Goal: Task Accomplishment & Management: Complete application form

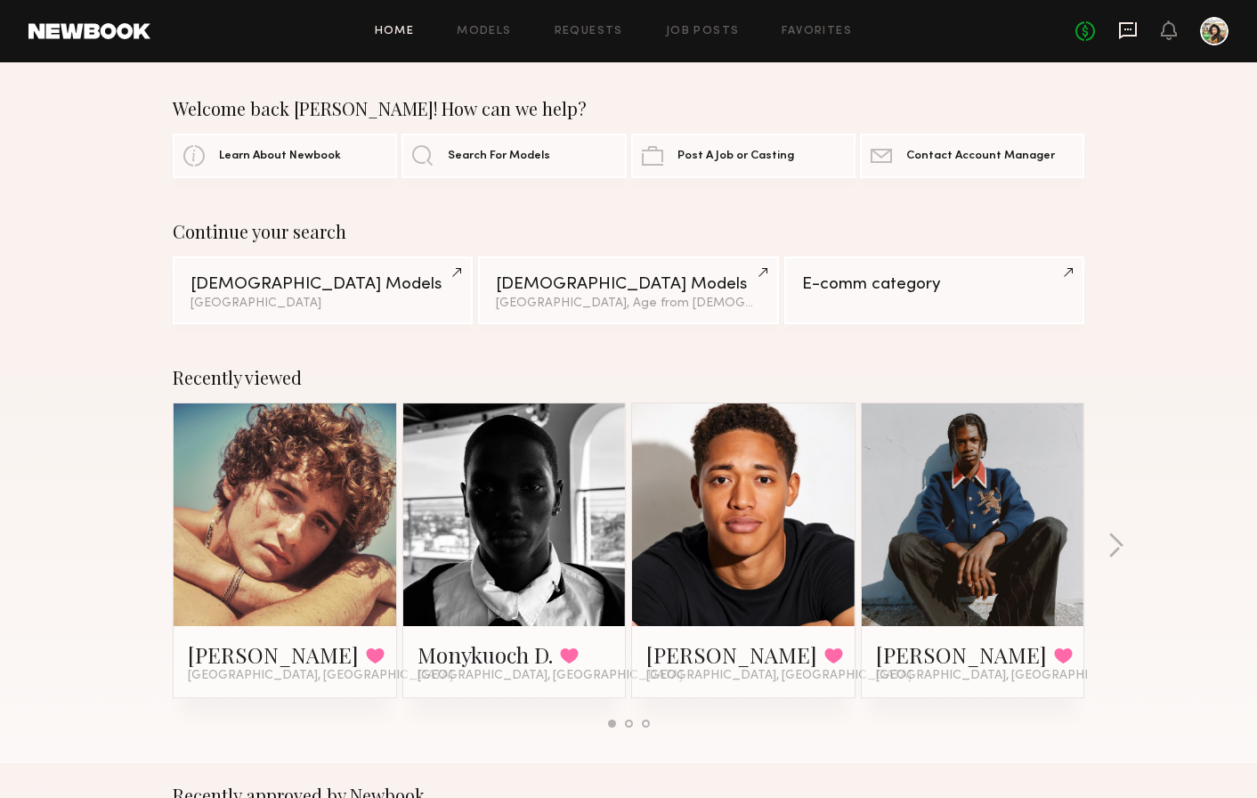
click at [1132, 27] on icon at bounding box center [1128, 30] width 20 height 20
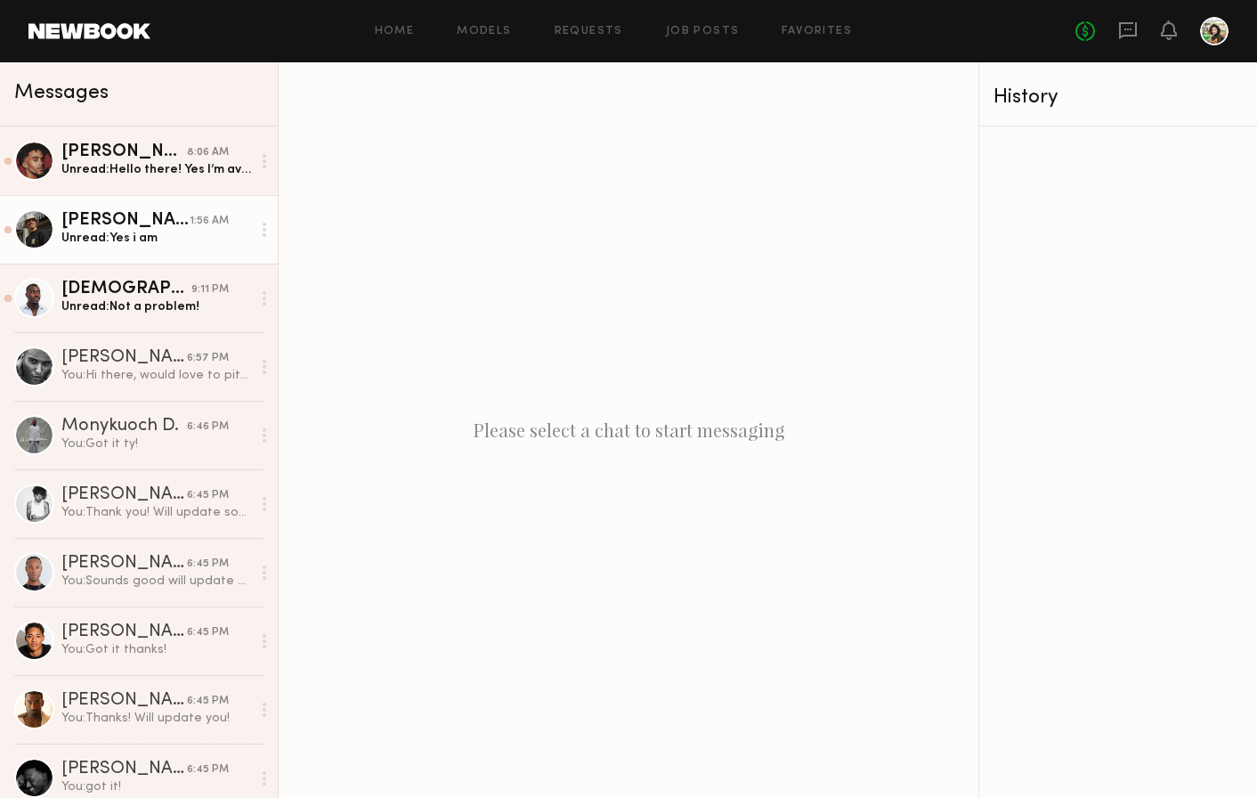
click at [249, 257] on link "Christopher L. 1:56 AM Unread: Yes i am" at bounding box center [139, 229] width 278 height 69
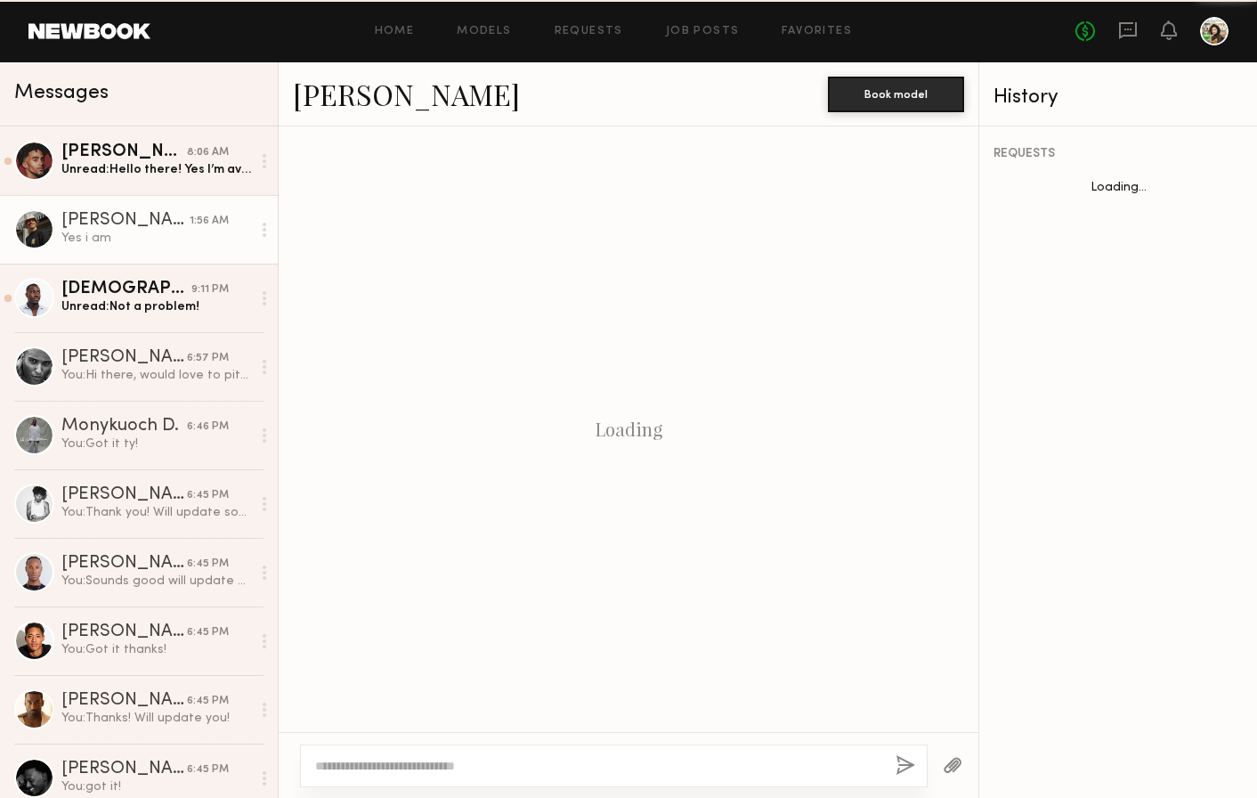
scroll to position [533, 0]
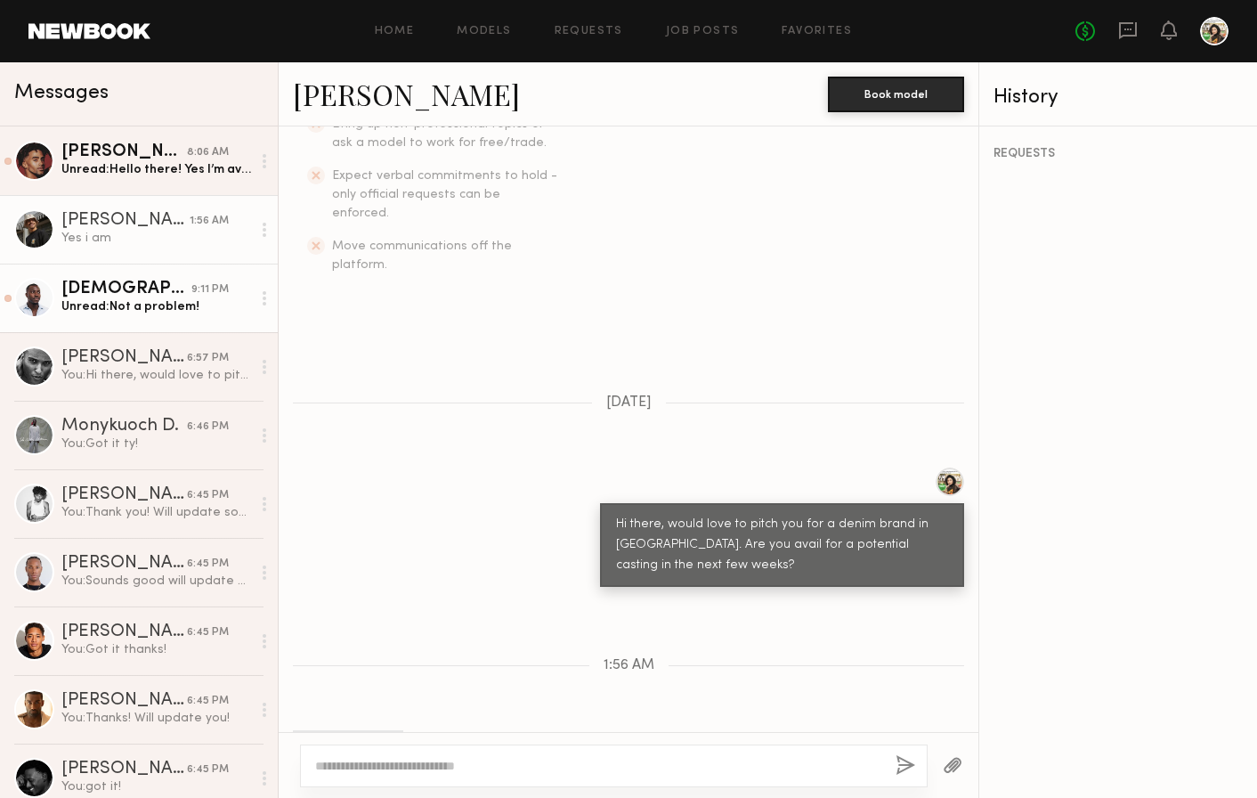
click at [225, 301] on div "Unread: Not a problem!" at bounding box center [156, 306] width 190 height 17
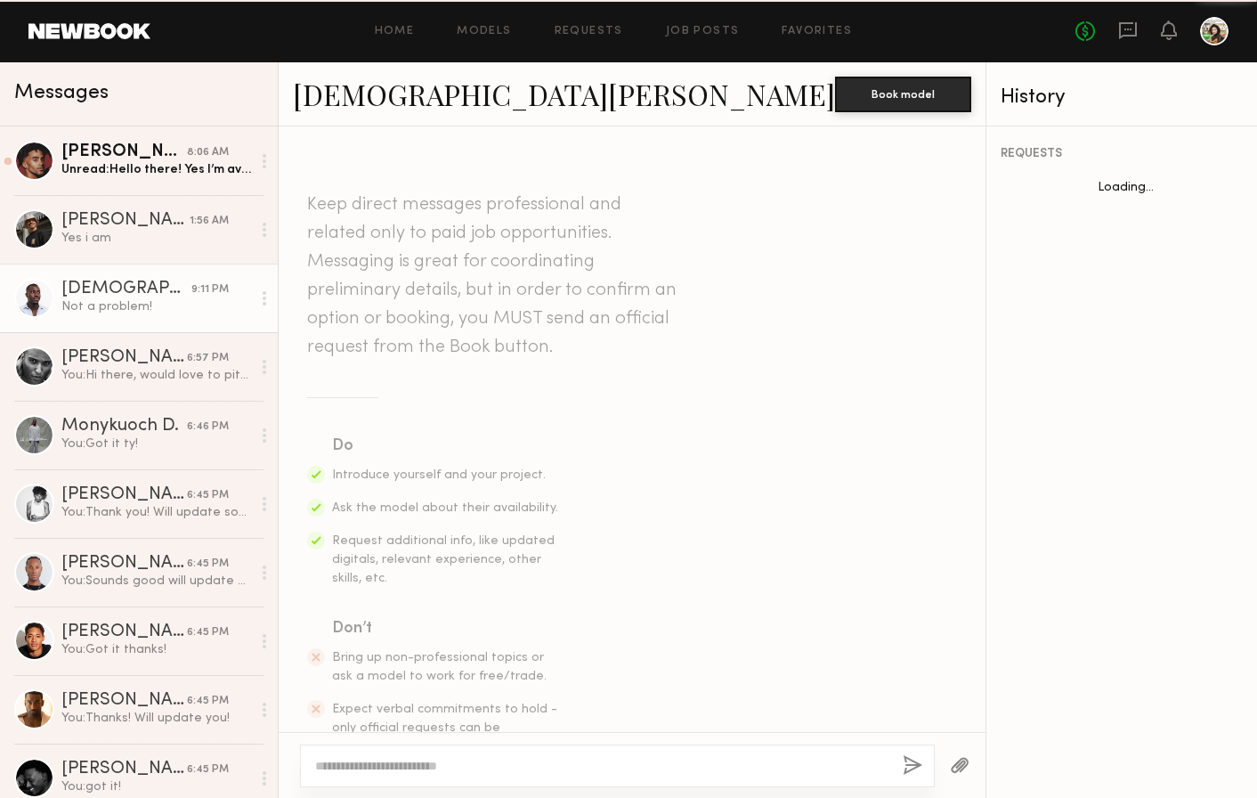
scroll to position [712, 0]
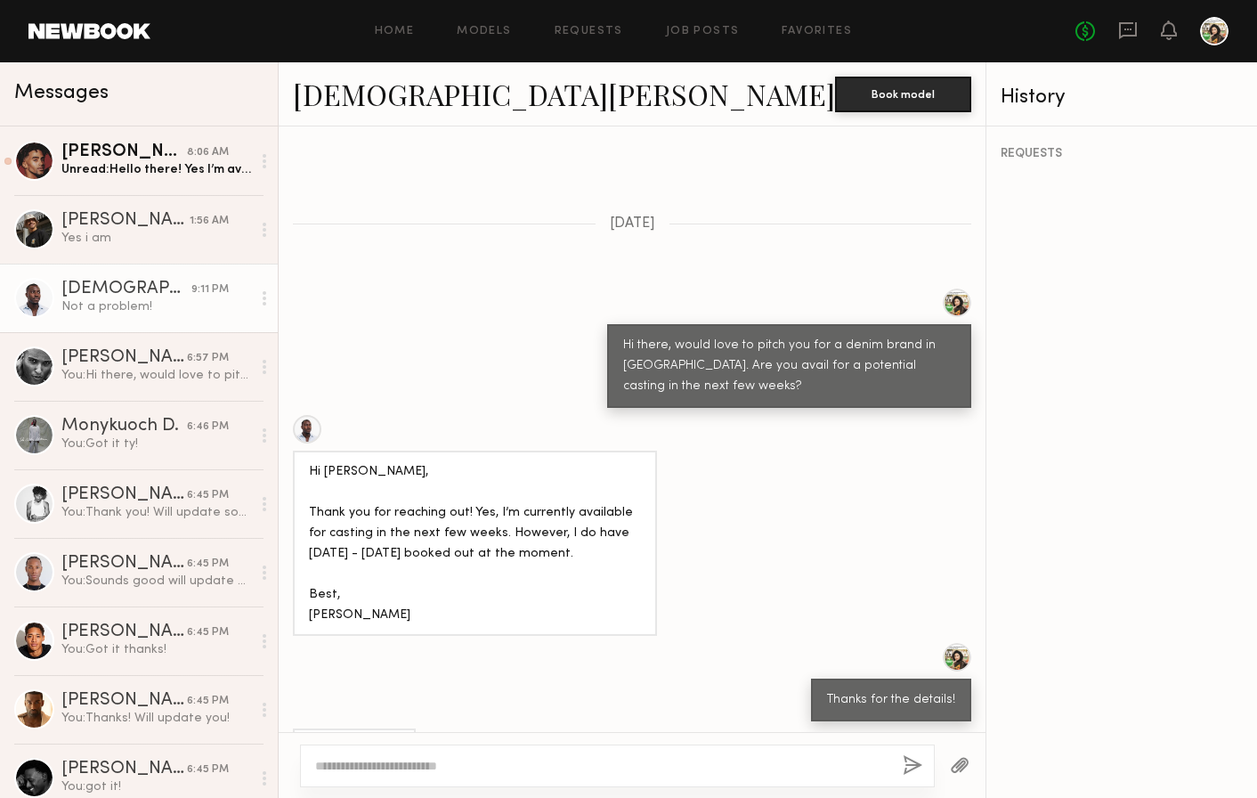
click at [697, 38] on div "Home Models Requests Job Posts Favorites Sign Out No fees up to $5,000" at bounding box center [689, 31] width 1078 height 28
click at [693, 30] on link "Job Posts" at bounding box center [703, 32] width 74 height 12
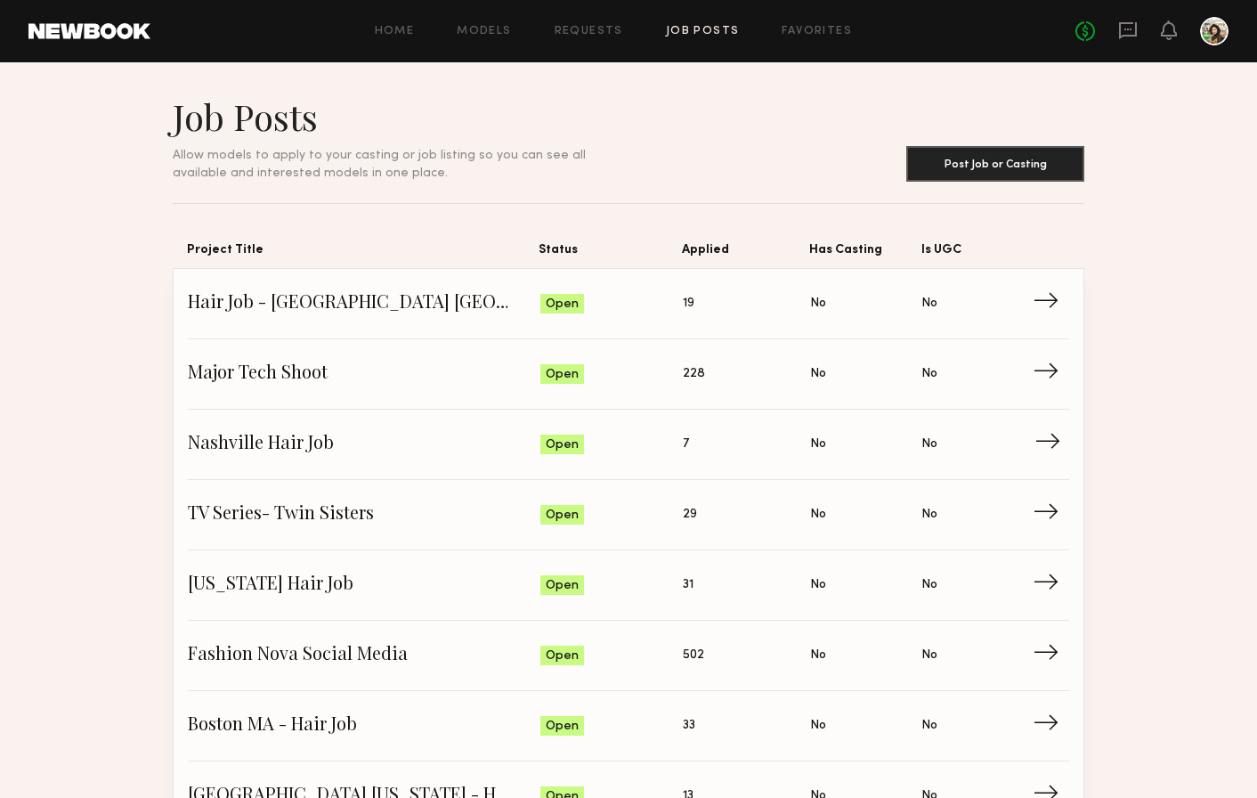
click at [387, 434] on span "Nashville Hair Job" at bounding box center [364, 444] width 353 height 27
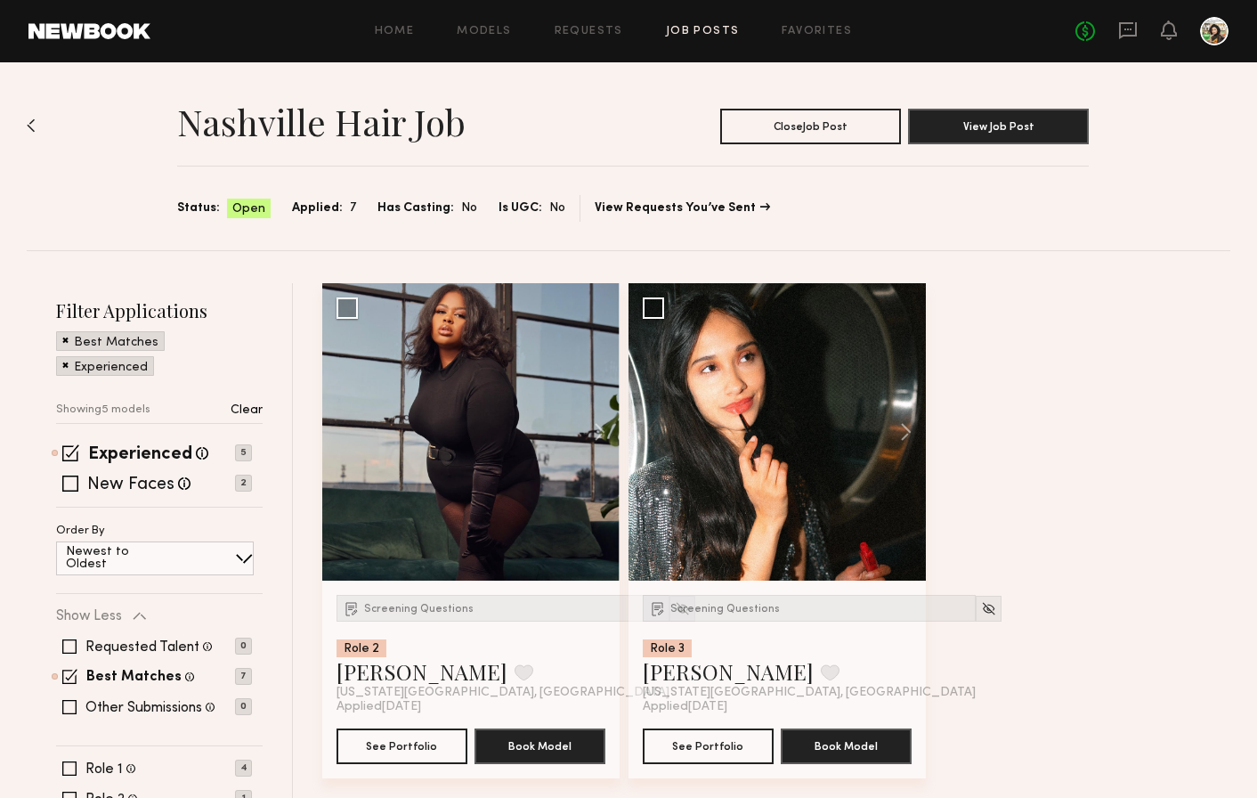
scroll to position [31, 0]
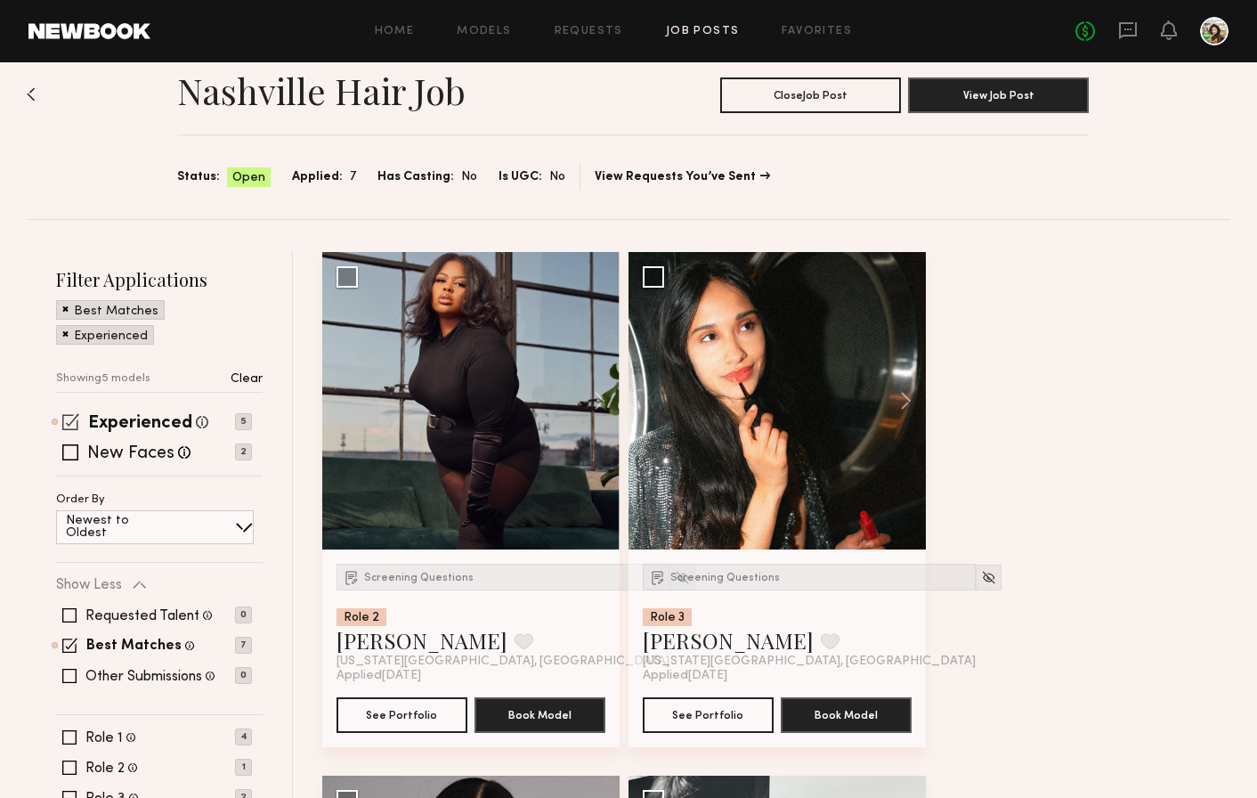
click at [78, 421] on span at bounding box center [70, 421] width 17 height 17
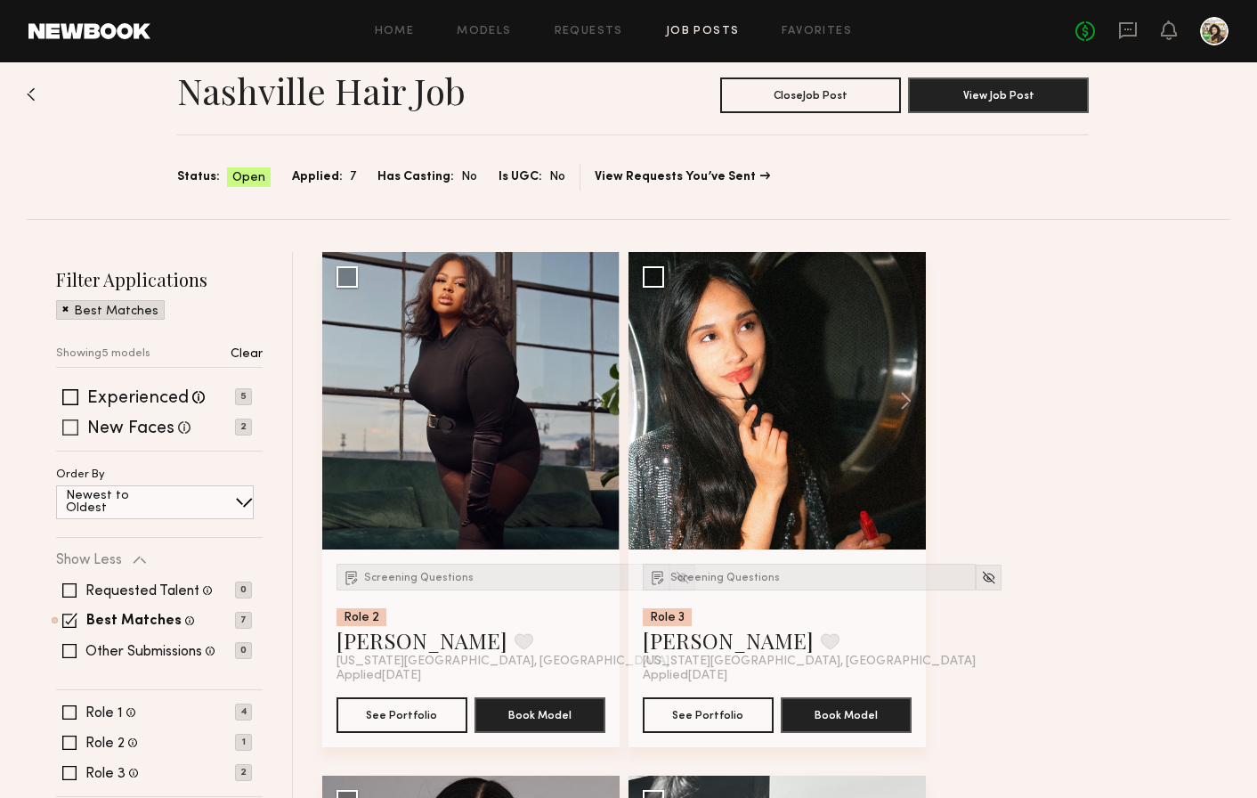
click at [73, 427] on span at bounding box center [70, 427] width 16 height 16
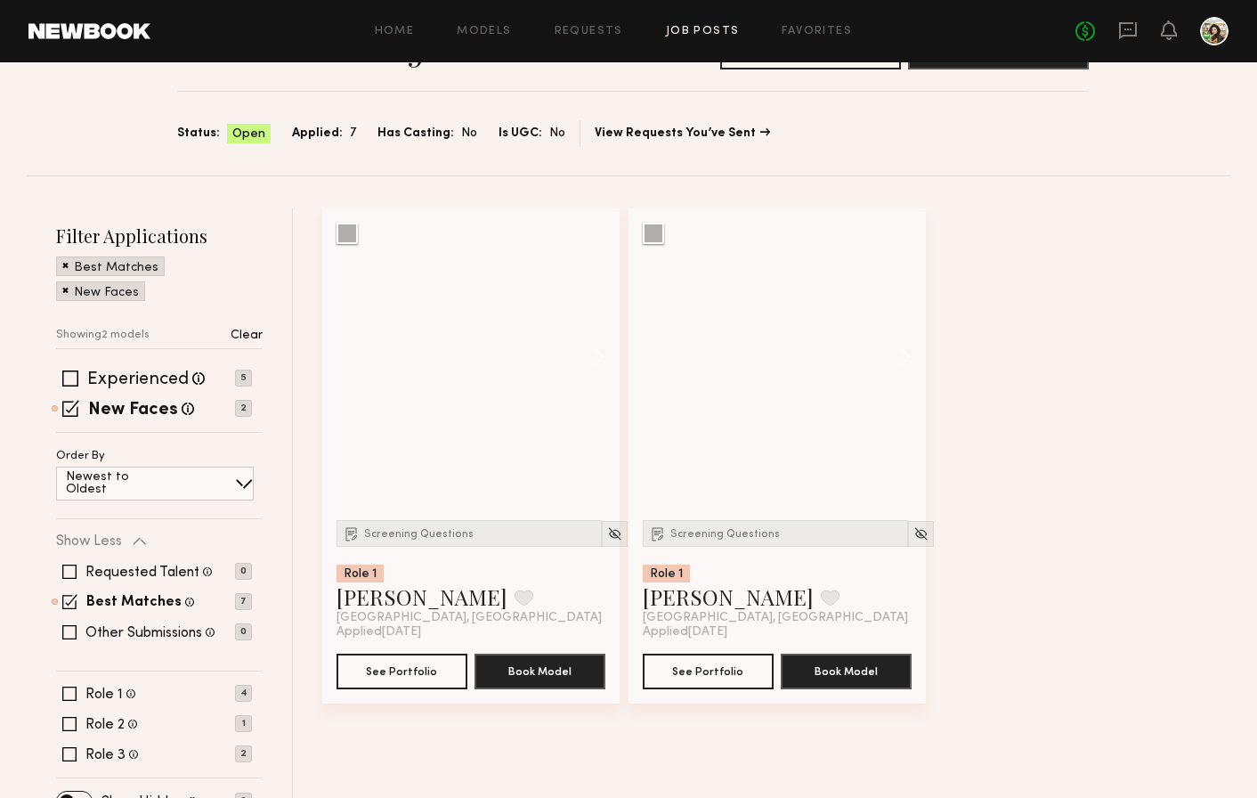
scroll to position [77, 0]
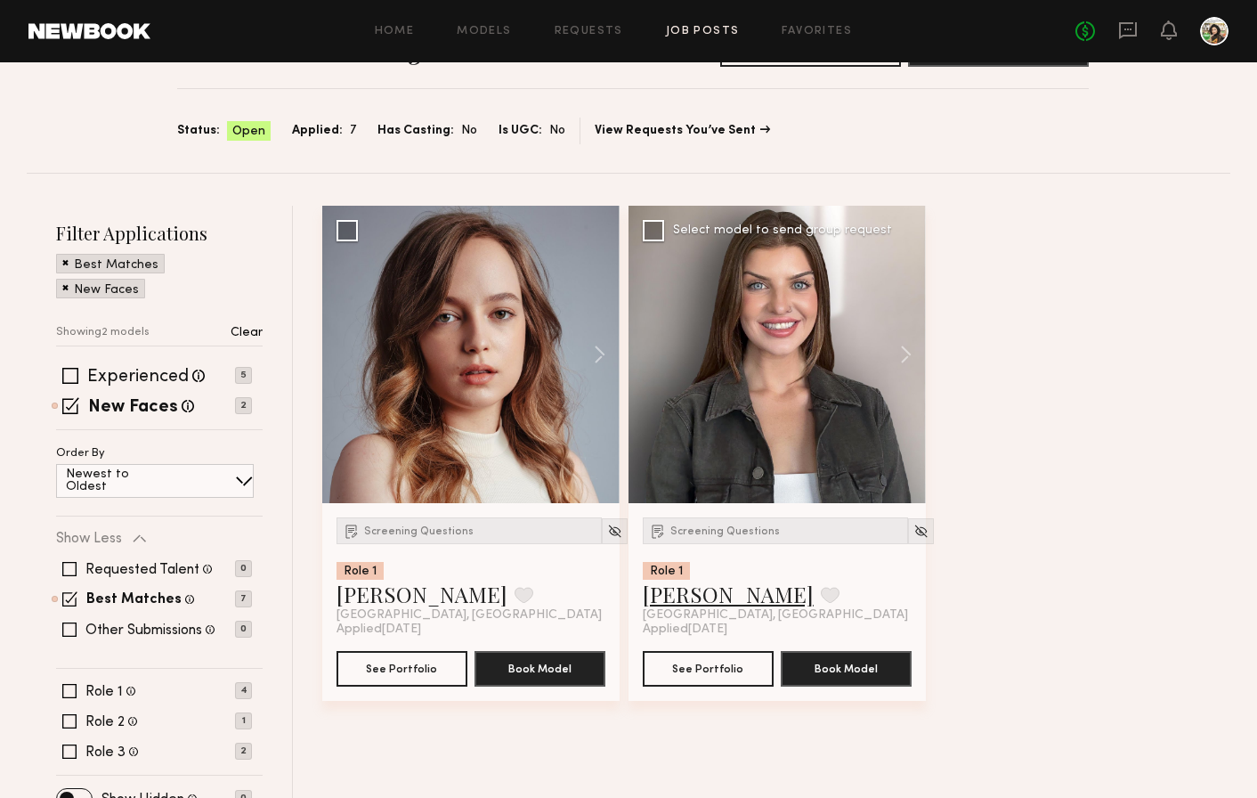
click at [693, 600] on link "[PERSON_NAME]" at bounding box center [728, 594] width 171 height 28
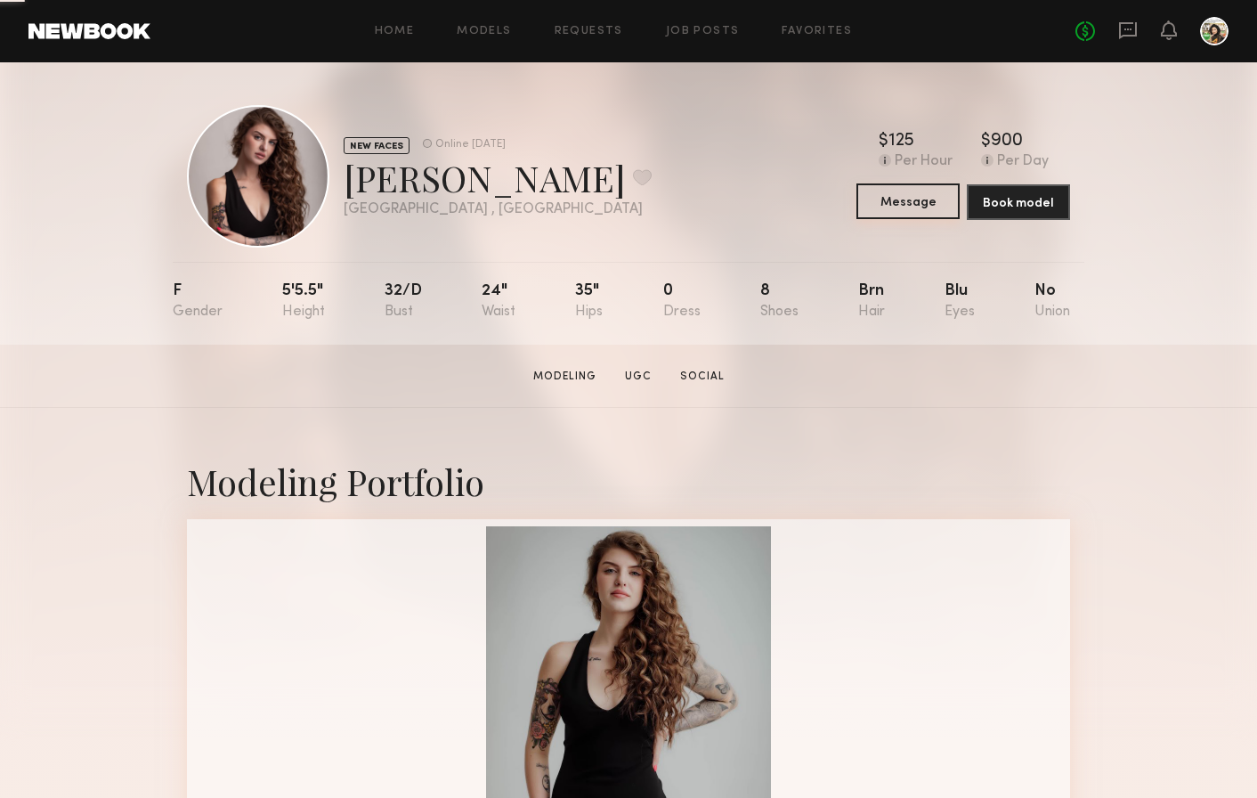
click at [914, 195] on button "Message" at bounding box center [908, 201] width 103 height 36
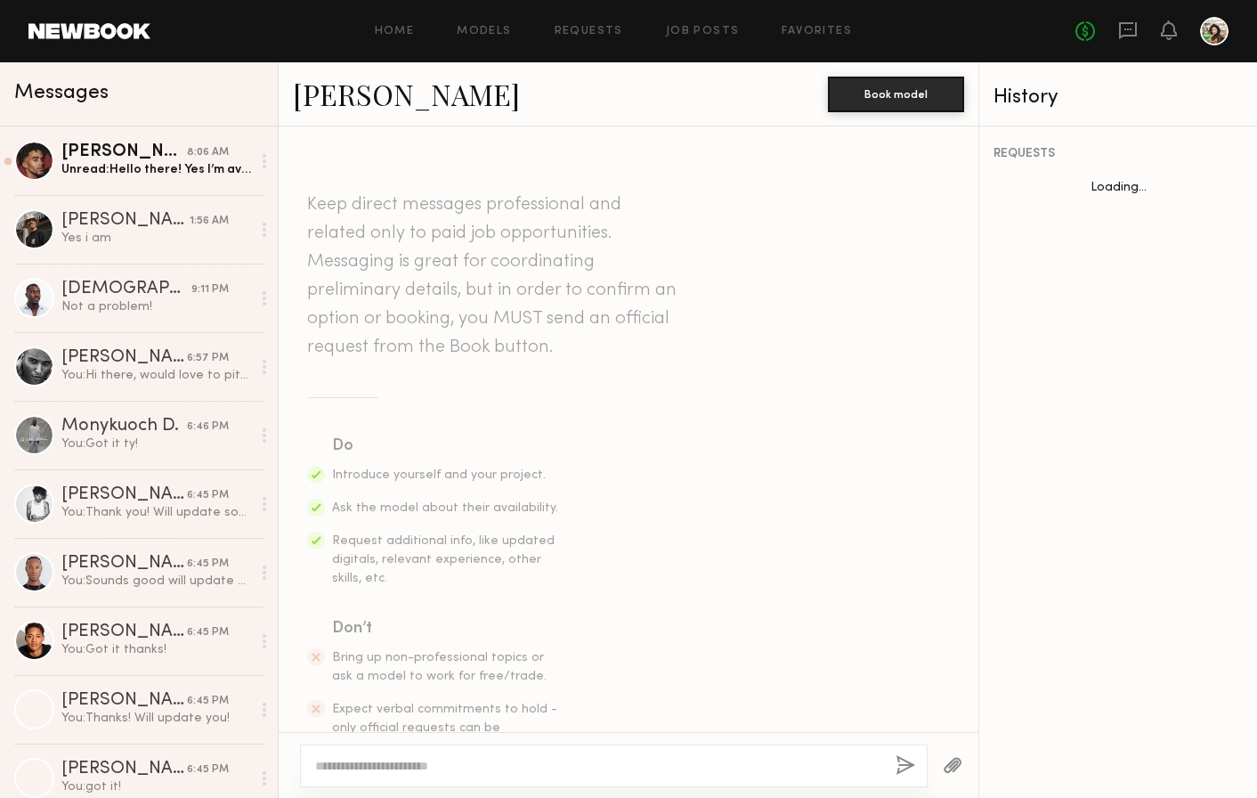
scroll to position [512, 0]
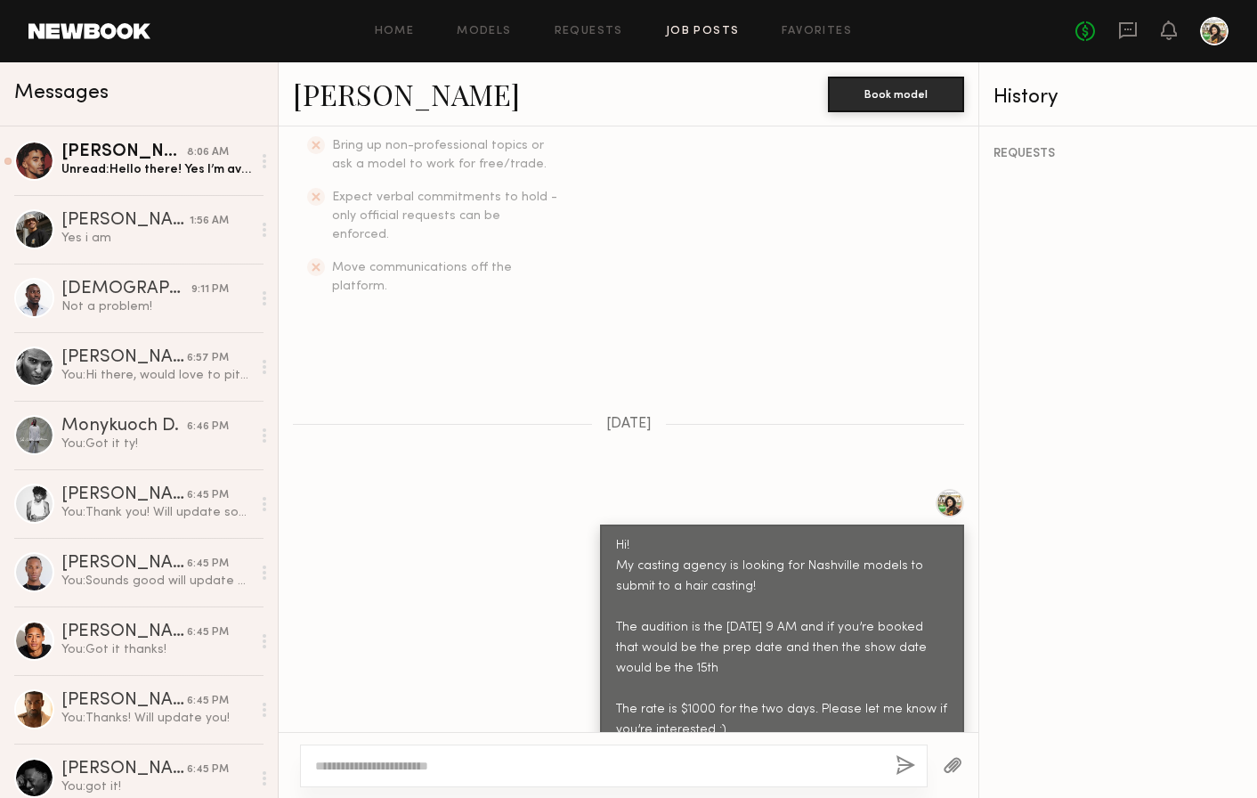
click at [721, 28] on link "Job Posts" at bounding box center [703, 32] width 74 height 12
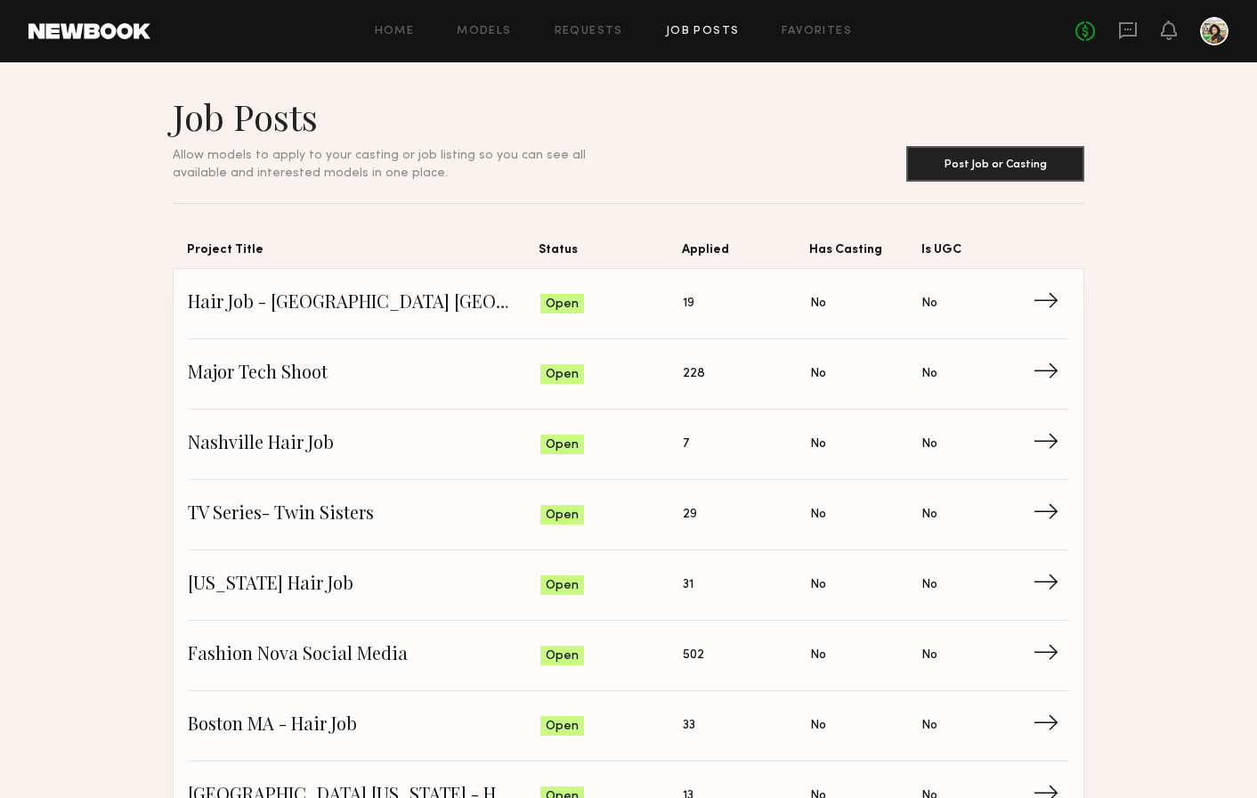
click at [551, 331] on link "Hair Job - [GEOGRAPHIC_DATA] [GEOGRAPHIC_DATA] Status: Open Applied: 19 Has Cas…" at bounding box center [629, 304] width 882 height 70
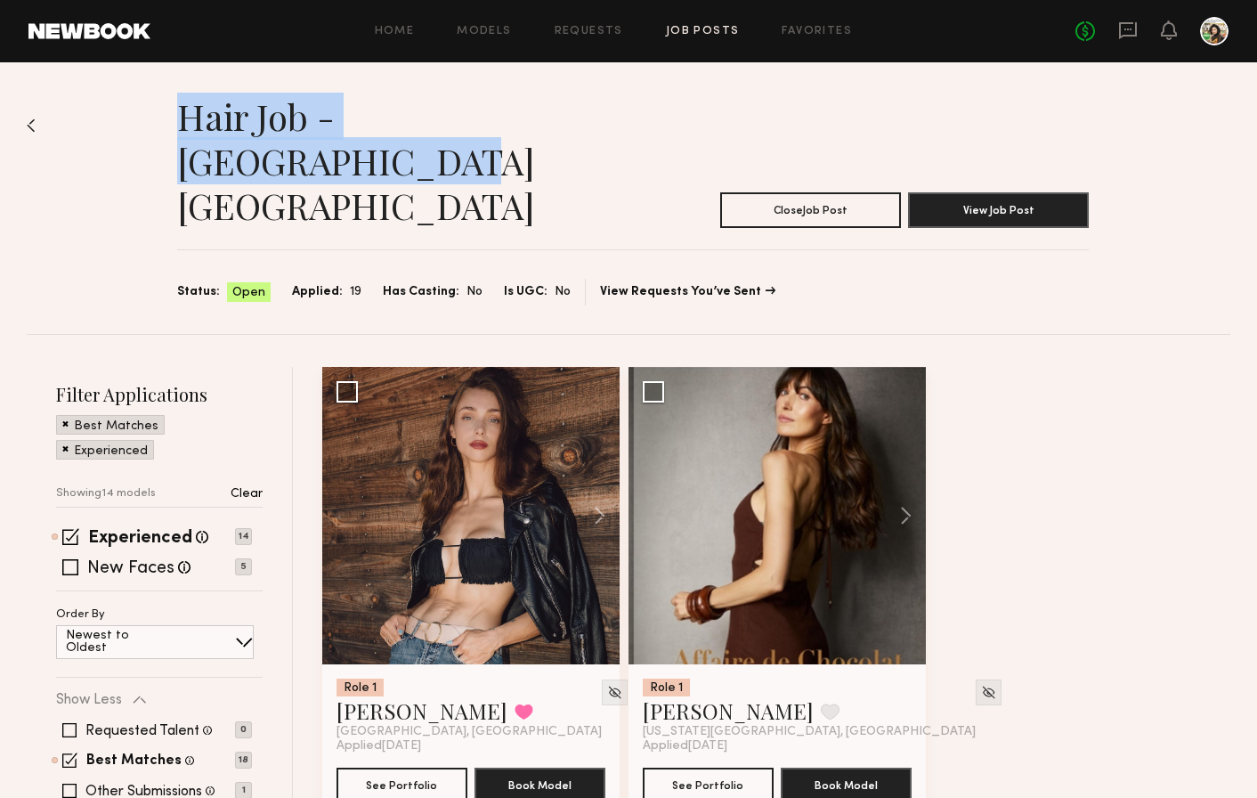
drag, startPoint x: 182, startPoint y: 126, endPoint x: 597, endPoint y: 128, distance: 414.9
click at [597, 128] on header "Hair Job - [GEOGRAPHIC_DATA] [GEOGRAPHIC_DATA] Close Job Post View Job Post" at bounding box center [633, 161] width 912 height 134
copy h1 "Hair Job - [GEOGRAPHIC_DATA] [GEOGRAPHIC_DATA]"
click at [713, 36] on link "Job Posts" at bounding box center [703, 32] width 74 height 12
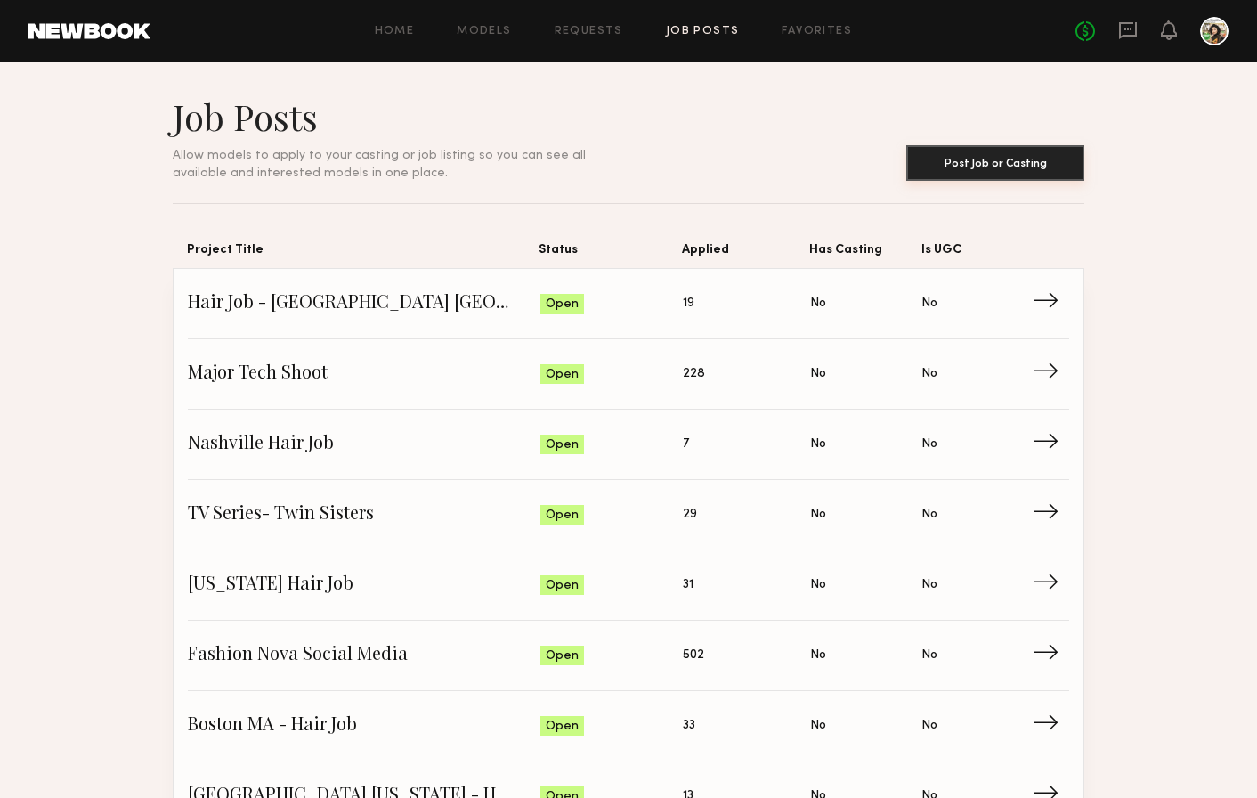
click at [938, 168] on button "Post Job or Casting" at bounding box center [995, 163] width 178 height 36
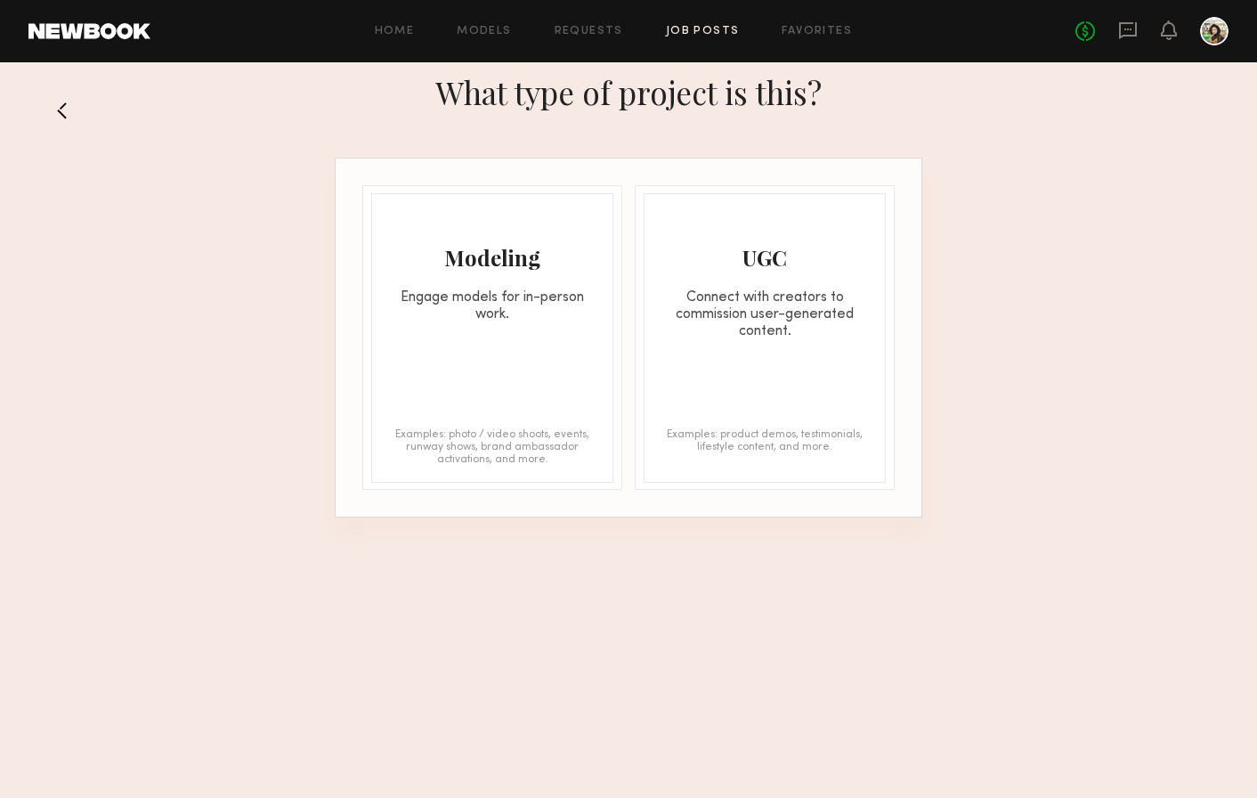
click at [492, 299] on div "Engage models for in-person work." at bounding box center [492, 306] width 240 height 34
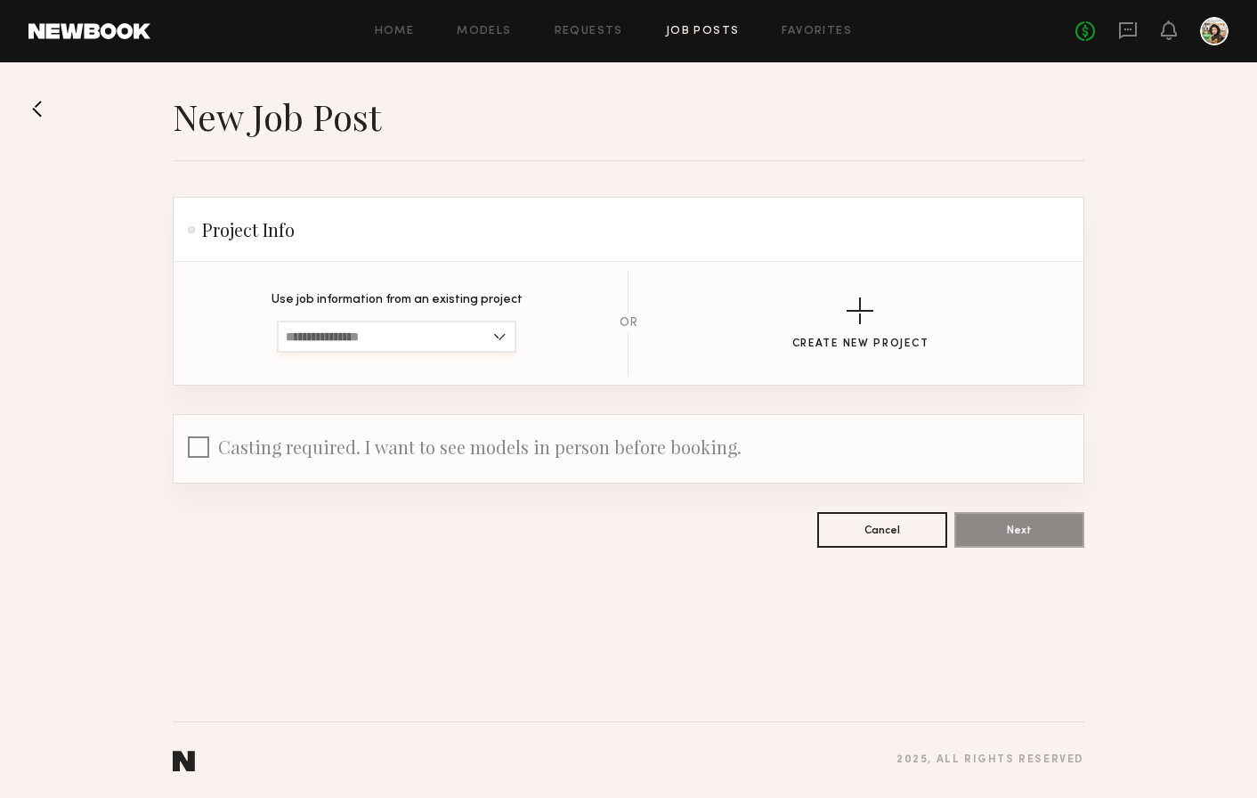
click at [447, 343] on input at bounding box center [397, 337] width 240 height 32
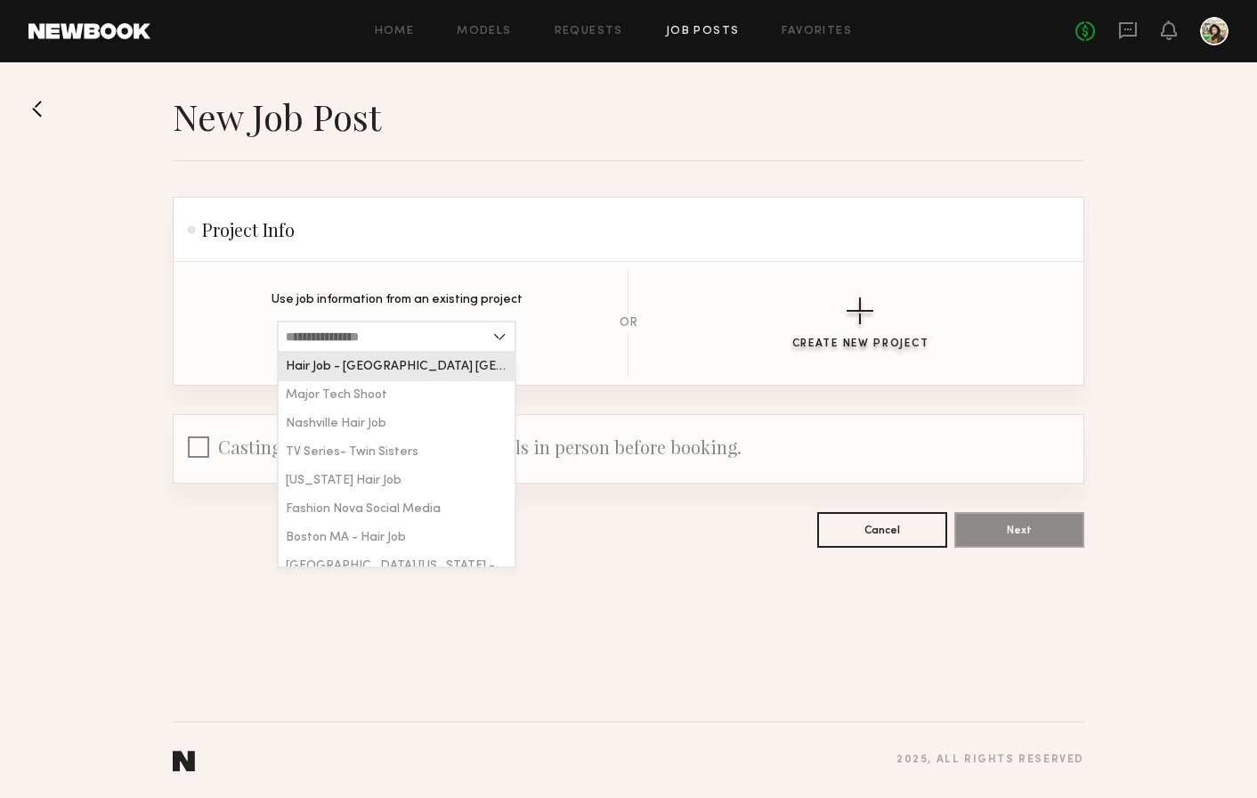
click at [820, 339] on div "Create New Project" at bounding box center [860, 344] width 137 height 12
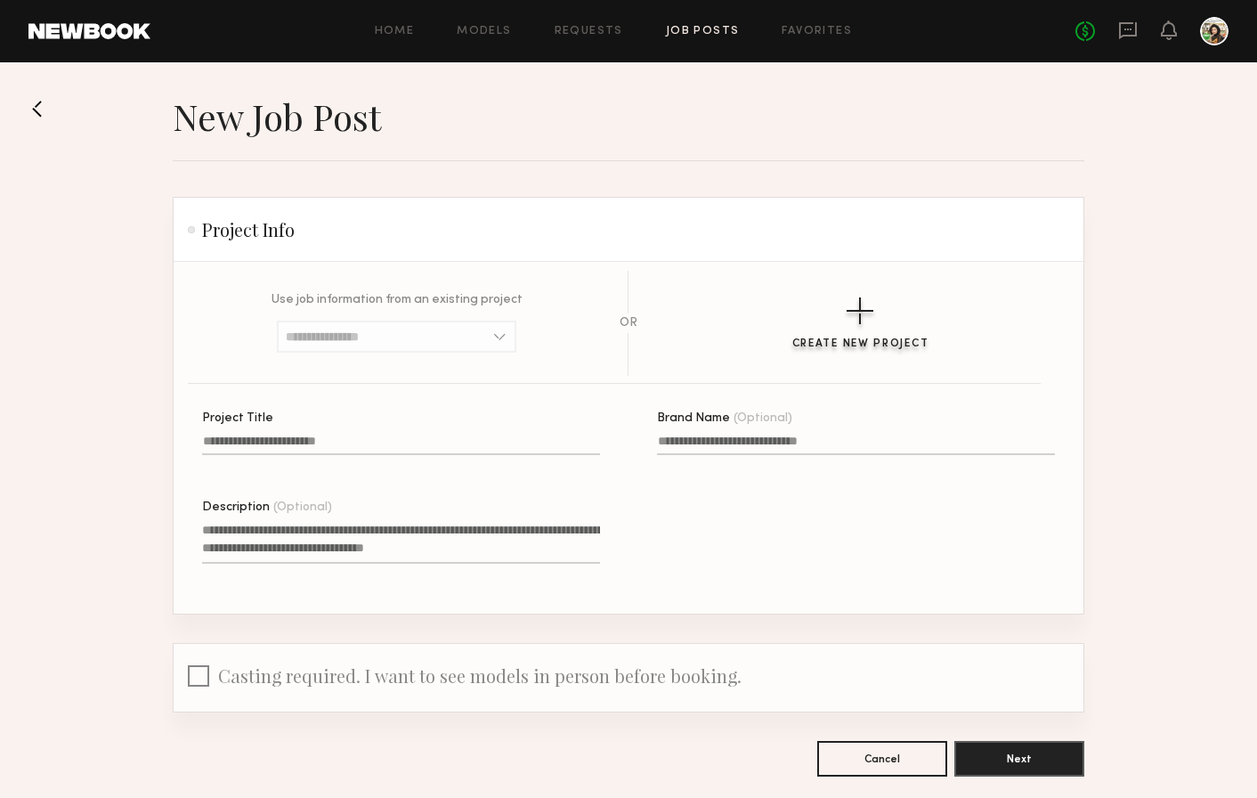
click at [850, 316] on div "button" at bounding box center [860, 310] width 27 height 27
click at [476, 451] on input "Project Title" at bounding box center [401, 445] width 398 height 20
click at [476, 438] on input "Project Title" at bounding box center [401, 445] width 398 height 20
paste input "**********"
drag, startPoint x: 393, startPoint y: 438, endPoint x: 262, endPoint y: 444, distance: 131.0
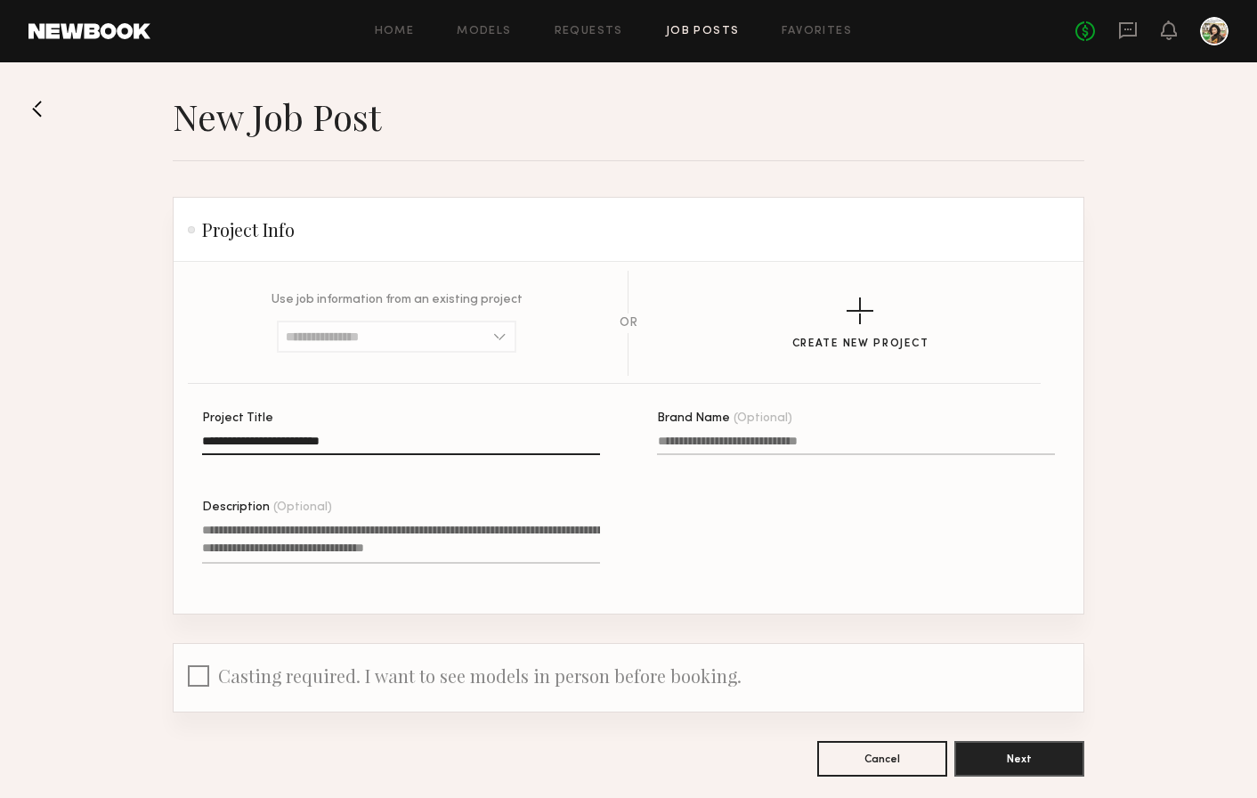
click at [262, 444] on input "**********" at bounding box center [401, 445] width 398 height 20
type input "**********"
click at [487, 552] on textarea "Description (Optional)" at bounding box center [401, 542] width 398 height 43
click at [1027, 752] on button "Next" at bounding box center [1020, 758] width 130 height 36
